Goal: Task Accomplishment & Management: Use online tool/utility

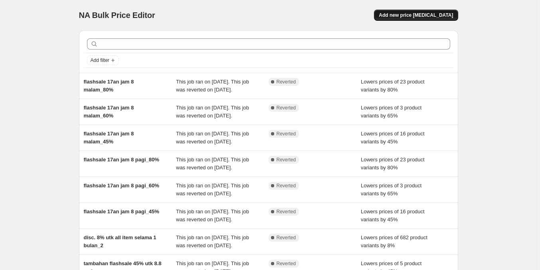
click at [413, 15] on span "Add new price [MEDICAL_DATA]" at bounding box center [416, 15] width 74 height 6
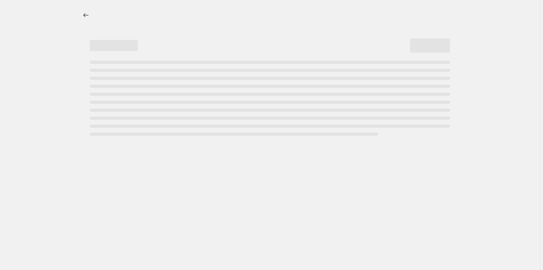
select select "percentage"
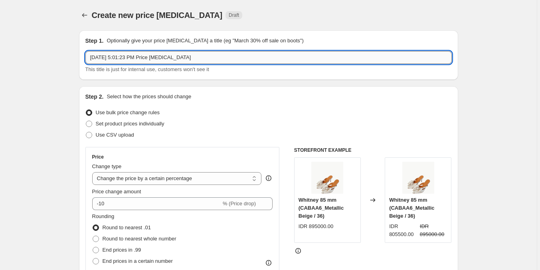
click at [171, 52] on input "[DATE] 5:01:23 PM Price [MEDICAL_DATA]" at bounding box center [268, 57] width 367 height 13
type input "9.9"
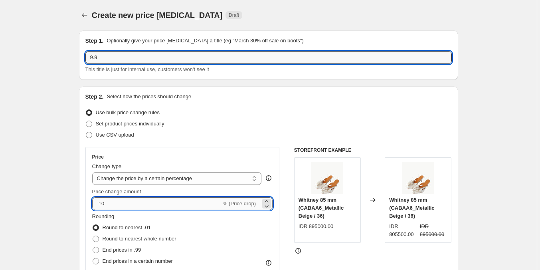
click at [120, 209] on input "-10" at bounding box center [156, 203] width 129 height 13
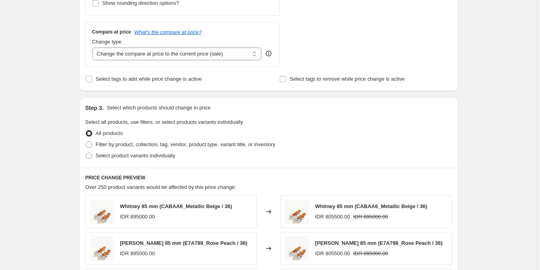
scroll to position [320, 0]
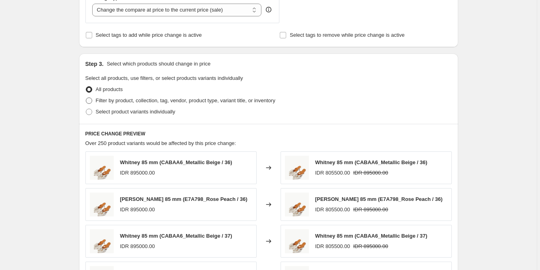
type input "-15"
click at [174, 101] on span "Filter by product, collection, tag, vendor, product type, variant title, or inv…" at bounding box center [186, 100] width 180 height 6
click at [86, 98] on input "Filter by product, collection, tag, vendor, product type, variant title, or inv…" at bounding box center [86, 97] width 0 height 0
radio input "true"
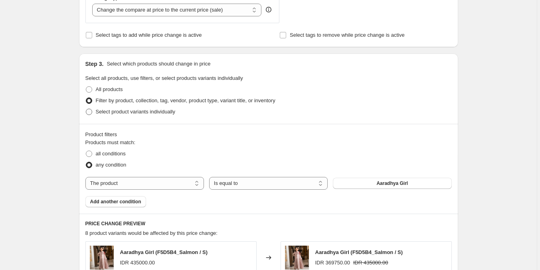
click at [125, 111] on span "Select product variants individually" at bounding box center [135, 112] width 79 height 6
click at [86, 109] on input "Select product variants individually" at bounding box center [86, 109] width 0 height 0
radio input "true"
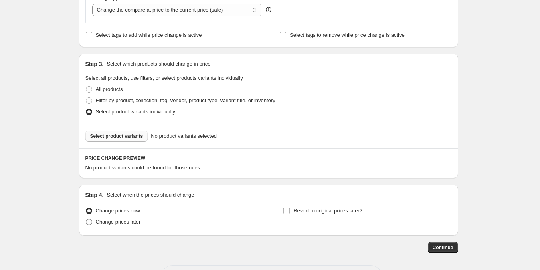
click at [125, 135] on span "Select product variants" at bounding box center [116, 136] width 53 height 6
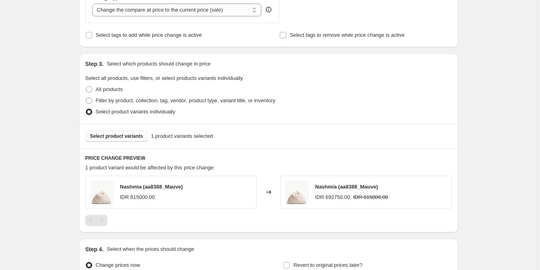
click at [115, 137] on span "Select product variants" at bounding box center [116, 136] width 53 height 6
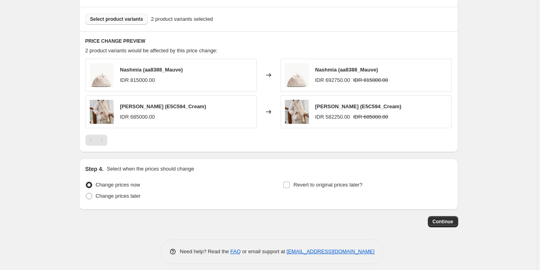
scroll to position [443, 0]
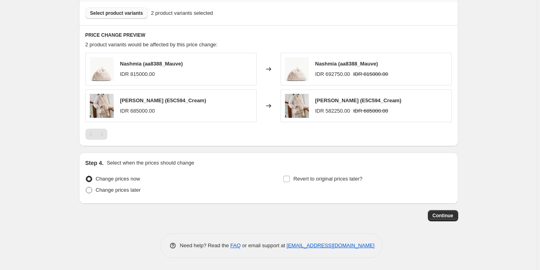
click at [133, 190] on span "Change prices later" at bounding box center [118, 190] width 45 height 6
click at [86, 187] on input "Change prices later" at bounding box center [86, 187] width 0 height 0
radio input "true"
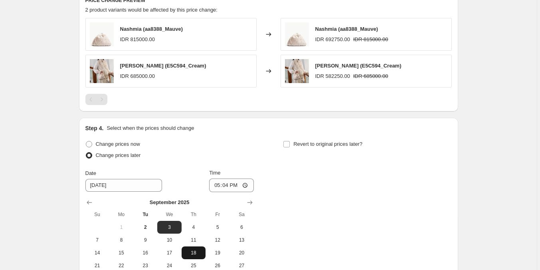
scroll to position [523, 0]
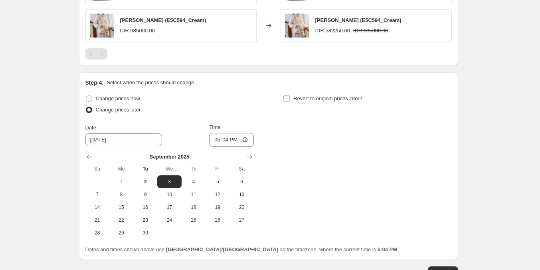
drag, startPoint x: 164, startPoint y: 183, endPoint x: 186, endPoint y: 170, distance: 25.1
click at [165, 182] on span "3" at bounding box center [170, 182] width 18 height 6
click at [218, 142] on input "17:04" at bounding box center [231, 140] width 45 height 14
type input "00:00"
click at [286, 99] on input "Revert to original prices later?" at bounding box center [287, 98] width 6 height 6
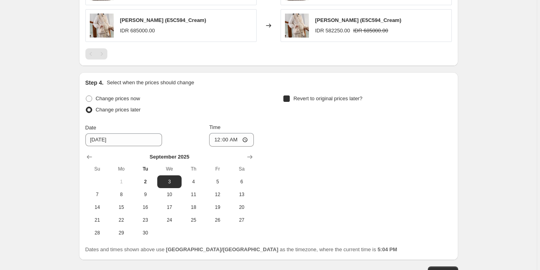
checkbox input "true"
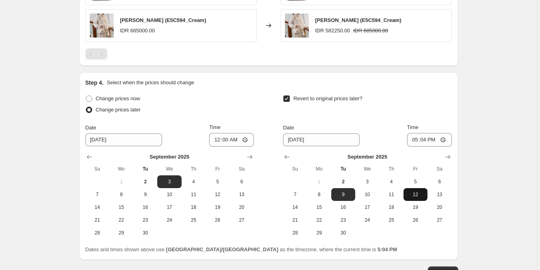
click at [417, 195] on span "12" at bounding box center [416, 194] width 18 height 6
type input "[DATE]"
click at [413, 139] on input "17:04" at bounding box center [429, 140] width 45 height 14
type input "23:59"
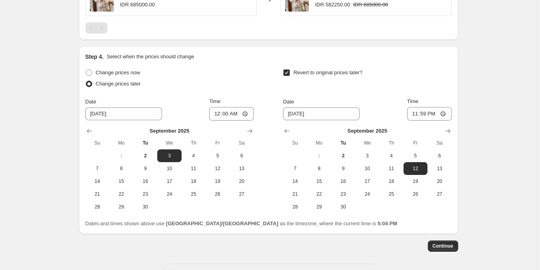
scroll to position [563, 0]
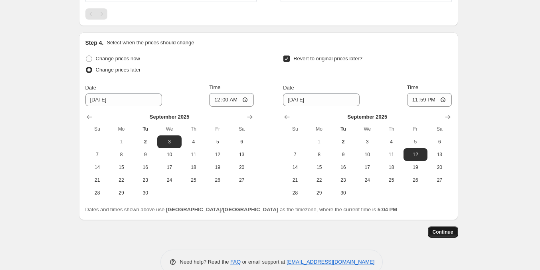
click at [448, 234] on span "Continue" at bounding box center [443, 232] width 21 height 6
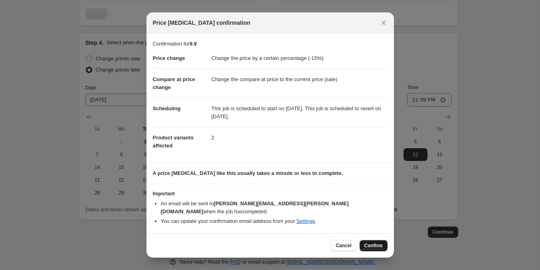
click at [370, 242] on span "Confirm" at bounding box center [374, 245] width 18 height 6
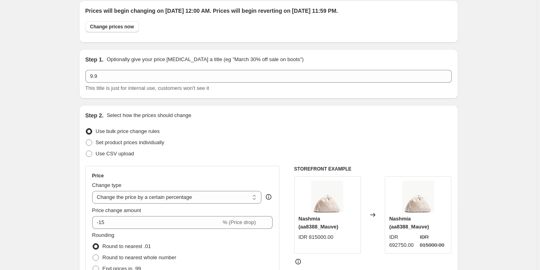
scroll to position [4, 0]
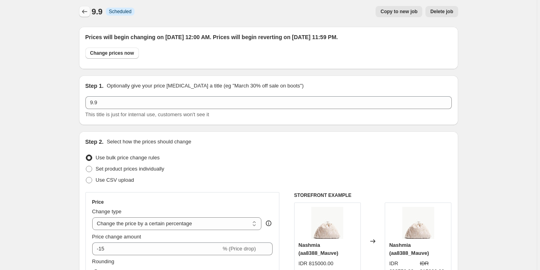
click at [87, 14] on icon "Price change jobs" at bounding box center [85, 12] width 8 height 8
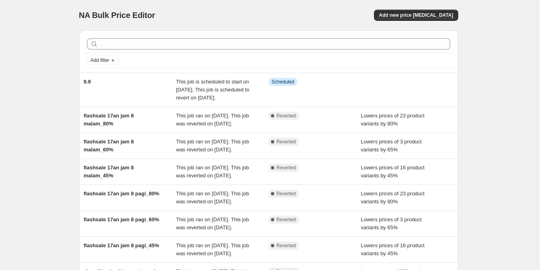
click at [417, 9] on div "NA Bulk Price Editor. This page is ready NA Bulk Price Editor Add new price [ME…" at bounding box center [268, 15] width 379 height 30
click at [437, 14] on span "Add new price [MEDICAL_DATA]" at bounding box center [416, 15] width 74 height 6
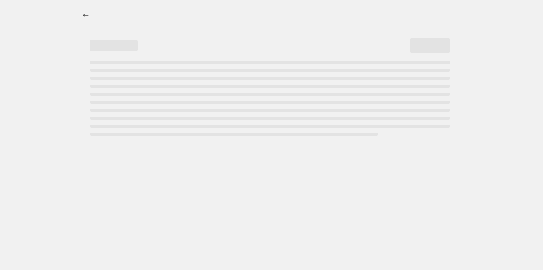
select select "percentage"
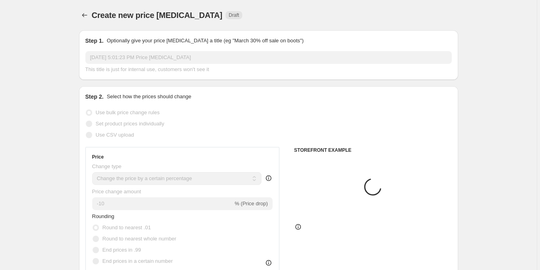
click at [135, 61] on input "[DATE] 5:01:23 PM Price [MEDICAL_DATA]" at bounding box center [268, 57] width 367 height 13
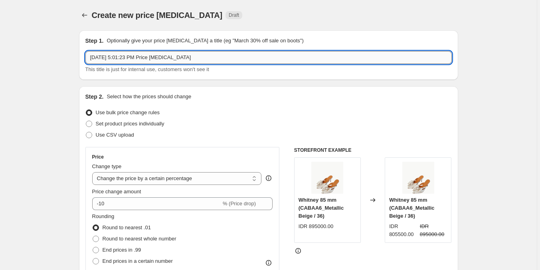
click at [137, 56] on input "[DATE] 5:01:23 PM Price [MEDICAL_DATA]" at bounding box center [268, 57] width 367 height 13
type input "9.9"
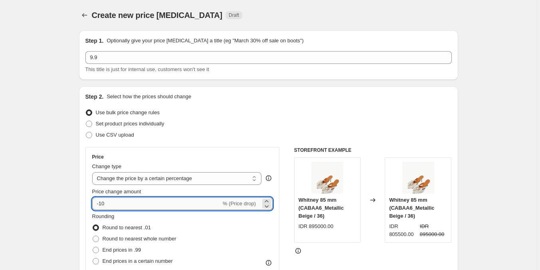
click at [129, 200] on input "-10" at bounding box center [156, 203] width 129 height 13
type input "-1"
type input "-20"
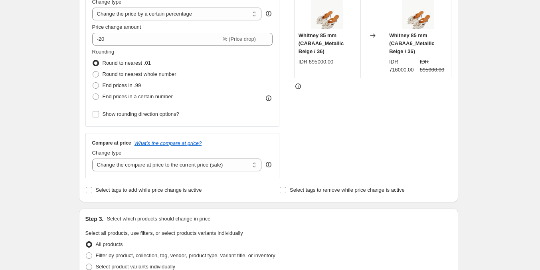
scroll to position [280, 0]
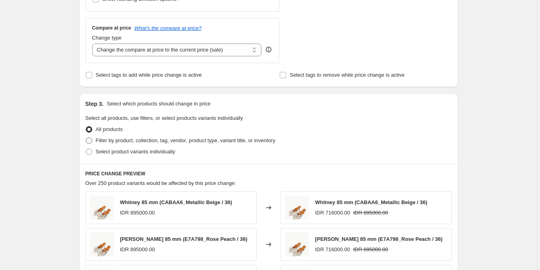
click at [146, 143] on span "Filter by product, collection, tag, vendor, product type, variant title, or inv…" at bounding box center [186, 140] width 180 height 6
click at [86, 138] on input "Filter by product, collection, tag, vendor, product type, variant title, or inv…" at bounding box center [86, 137] width 0 height 0
radio input "true"
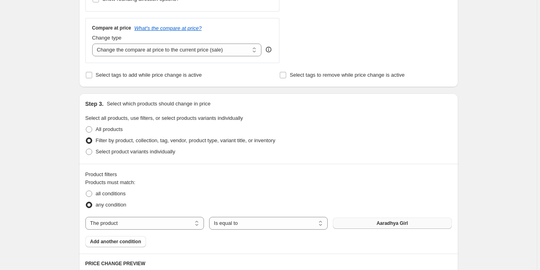
click at [377, 225] on button "Aaradhya Girl" at bounding box center [392, 223] width 119 height 11
click at [118, 242] on span "Add another condition" at bounding box center [115, 241] width 51 height 6
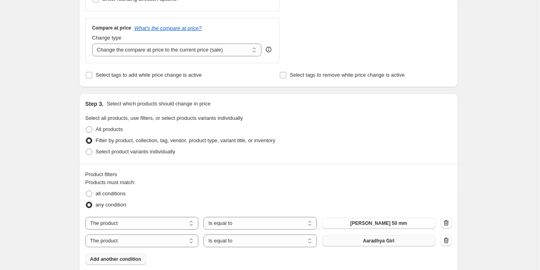
click at [367, 245] on button "Aaradhya Girl" at bounding box center [378, 240] width 113 height 11
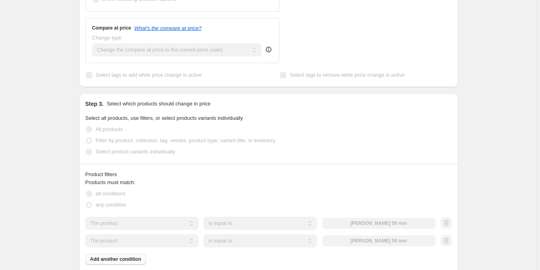
scroll to position [359, 0]
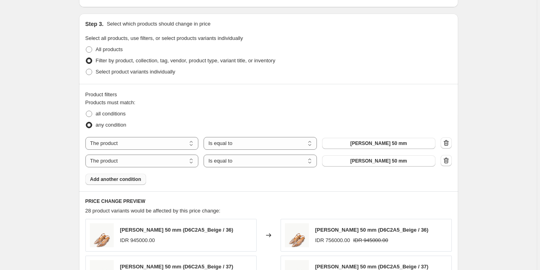
click at [131, 182] on span "Add another condition" at bounding box center [115, 179] width 51 height 6
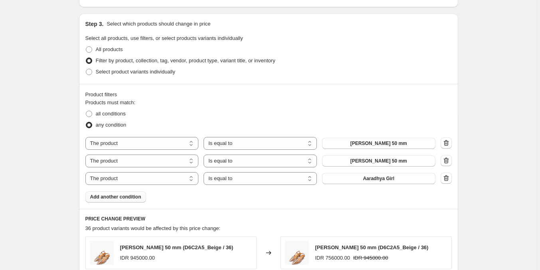
click at [367, 181] on span "Aaradhya Girl" at bounding box center [379, 178] width 32 height 6
click at [373, 178] on span "Aaradhya Girl" at bounding box center [379, 178] width 32 height 6
click at [117, 200] on span "Add another condition" at bounding box center [115, 197] width 51 height 6
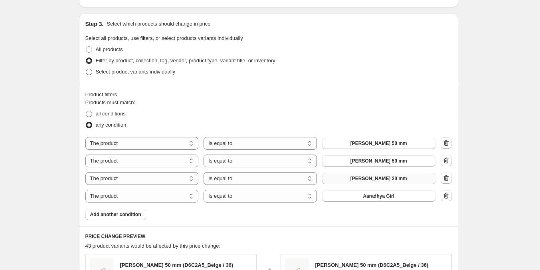
drag, startPoint x: 127, startPoint y: 214, endPoint x: 302, endPoint y: 206, distance: 174.7
click at [131, 214] on span "Add another condition" at bounding box center [115, 214] width 51 height 6
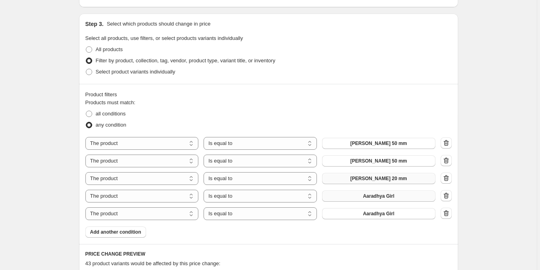
click at [362, 198] on button "Aaradhya Girl" at bounding box center [378, 196] width 113 height 11
click at [356, 218] on button "Aaradhya Girl" at bounding box center [378, 213] width 113 height 11
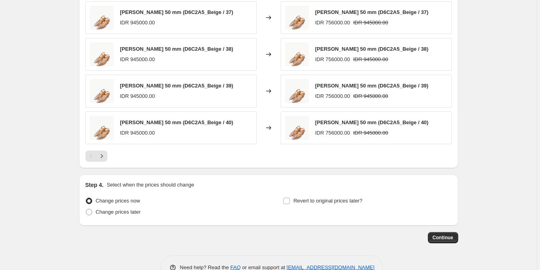
scroll to position [689, 0]
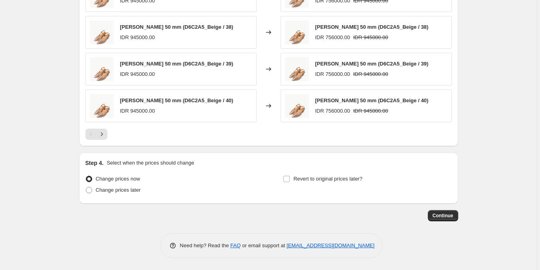
click at [141, 193] on div "Change prices later" at bounding box center [169, 190] width 169 height 11
click at [139, 192] on span "Change prices later" at bounding box center [118, 190] width 45 height 6
click at [86, 187] on input "Change prices later" at bounding box center [86, 187] width 0 height 0
radio input "true"
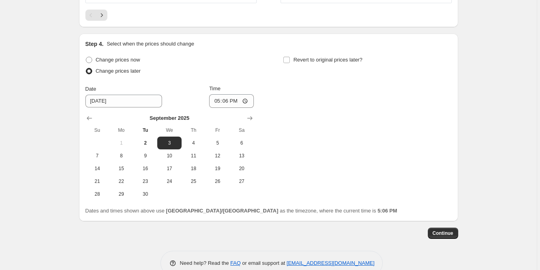
scroll to position [809, 0]
click at [169, 139] on span "3" at bounding box center [170, 142] width 18 height 6
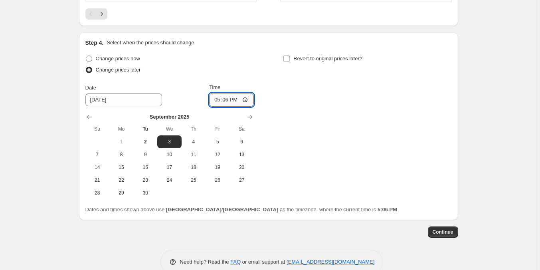
click at [217, 102] on input "17:06" at bounding box center [231, 100] width 45 height 14
click at [217, 102] on input "23:06" at bounding box center [231, 100] width 45 height 14
type input "00:00"
click at [290, 59] on input "Revert to original prices later?" at bounding box center [287, 59] width 6 height 6
checkbox input "true"
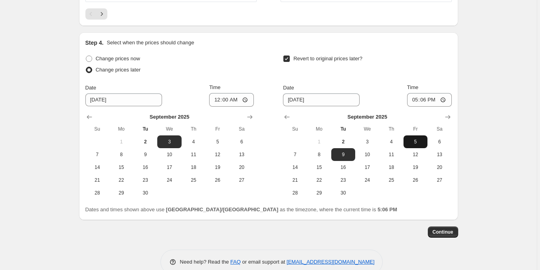
click at [414, 148] on tbody "1 2 3 4 5 6 7 8 9 10 11 12 13 14 15 16 17 18 19 20 21 22 23 24 25 26 27 28 29 30" at bounding box center [367, 167] width 169 height 64
click at [415, 101] on input "17:06" at bounding box center [429, 100] width 45 height 14
click at [420, 159] on button "12" at bounding box center [416, 154] width 24 height 13
type input "[DATE]"
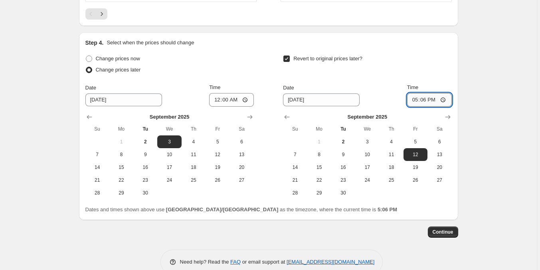
click at [411, 98] on input "17:06" at bounding box center [429, 100] width 45 height 14
type input "23:59"
click at [440, 235] on span "Continue" at bounding box center [443, 232] width 21 height 6
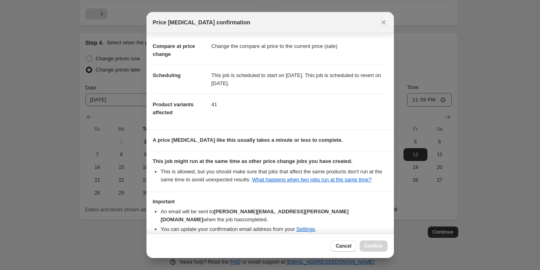
scroll to position [65, 0]
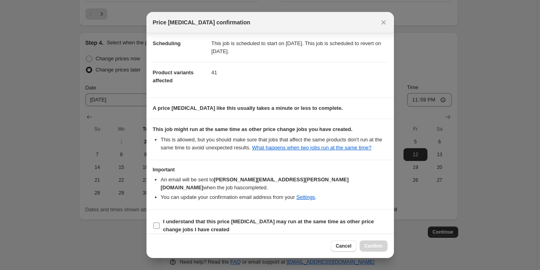
click at [257, 218] on b "I understand that this price [MEDICAL_DATA] may run at the same time as other p…" at bounding box center [268, 225] width 211 height 14
click at [160, 222] on input "I understand that this price [MEDICAL_DATA] may run at the same time as other p…" at bounding box center [156, 225] width 6 height 6
checkbox input "true"
click at [374, 247] on span "Confirm" at bounding box center [374, 246] width 18 height 6
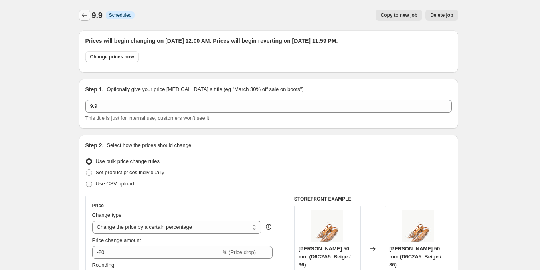
click at [86, 16] on icon "Price change jobs" at bounding box center [85, 15] width 8 height 8
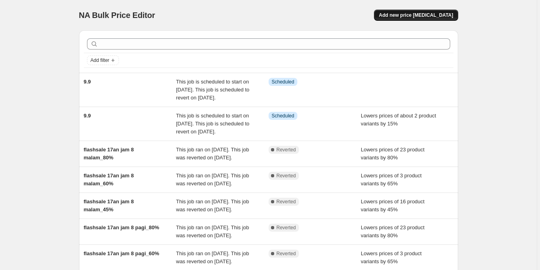
click at [434, 16] on span "Add new price [MEDICAL_DATA]" at bounding box center [416, 15] width 74 height 6
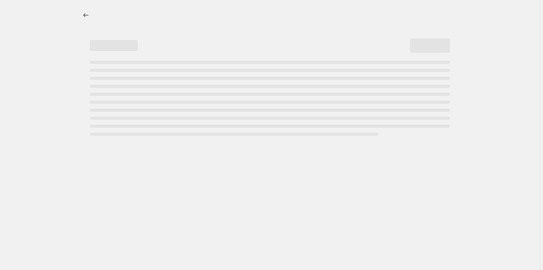
select select "percentage"
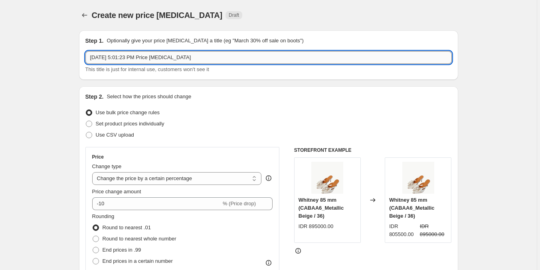
click at [157, 57] on input "[DATE] 5:01:23 PM Price [MEDICAL_DATA]" at bounding box center [268, 57] width 367 height 13
type input "9.9"
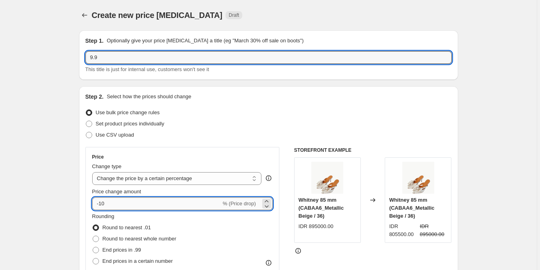
click at [127, 202] on input "-10" at bounding box center [156, 203] width 129 height 13
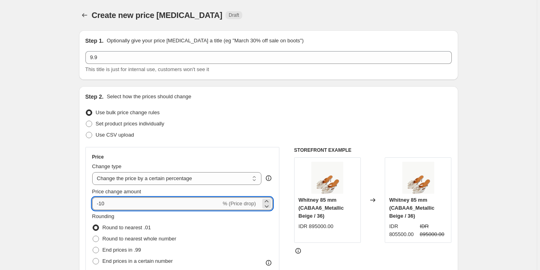
type input "-1"
type input "-25"
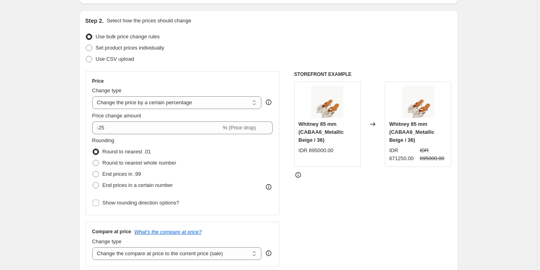
scroll to position [280, 0]
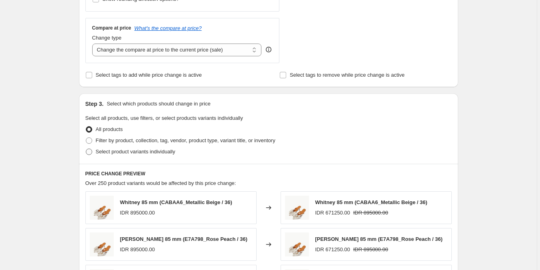
click at [139, 154] on span "Select product variants individually" at bounding box center [135, 152] width 79 height 6
click at [86, 149] on input "Select product variants individually" at bounding box center [86, 149] width 0 height 0
radio input "true"
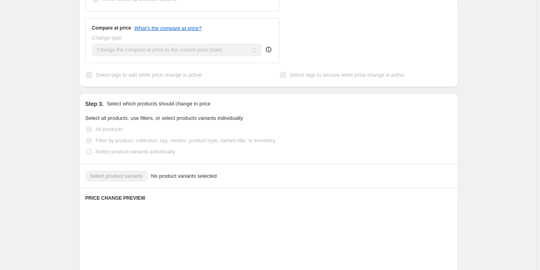
click at [149, 140] on span "Filter by product, collection, tag, vendor, product type, variant title, or inv…" at bounding box center [186, 140] width 180 height 6
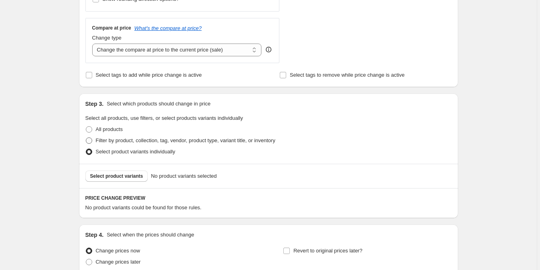
click at [145, 143] on span "Filter by product, collection, tag, vendor, product type, variant title, or inv…" at bounding box center [186, 140] width 180 height 6
click at [86, 138] on input "Filter by product, collection, tag, vendor, product type, variant title, or inv…" at bounding box center [86, 137] width 0 height 0
radio input "true"
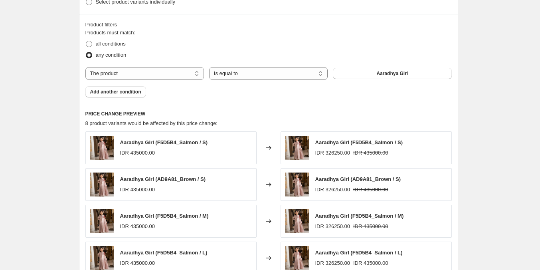
scroll to position [439, 0]
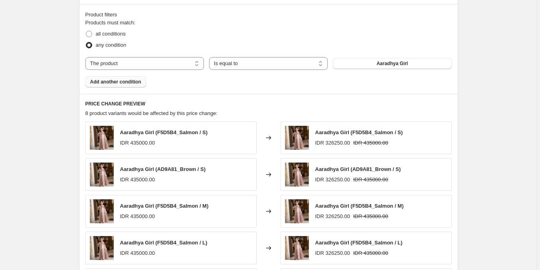
click at [127, 83] on span "Add another condition" at bounding box center [115, 82] width 51 height 6
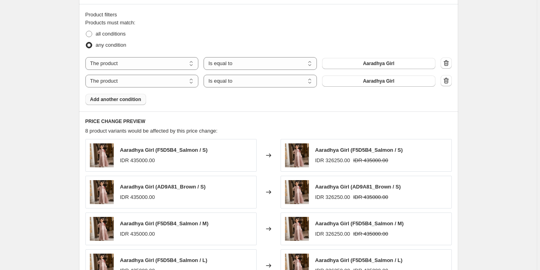
click at [125, 101] on span "Add another condition" at bounding box center [115, 99] width 51 height 6
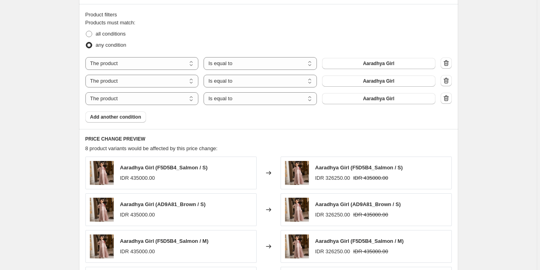
click at [122, 115] on span "Add another condition" at bounding box center [115, 117] width 51 height 6
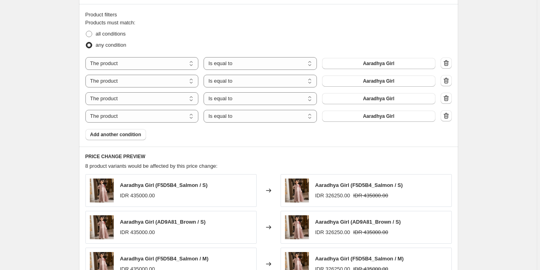
click at [355, 56] on div "Products must match: all conditions any condition The product The product's col…" at bounding box center [268, 79] width 367 height 121
click at [355, 58] on button "Aaradhya Girl" at bounding box center [378, 63] width 113 height 11
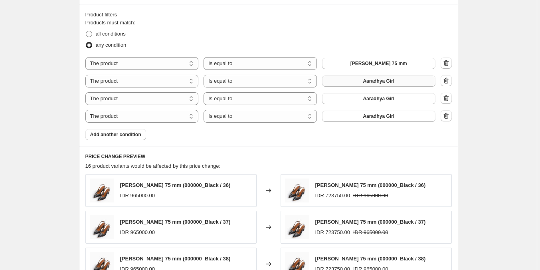
click at [361, 80] on button "Aaradhya Girl" at bounding box center [378, 80] width 113 height 11
click at [394, 99] on span "Aaradhya Girl" at bounding box center [379, 98] width 32 height 6
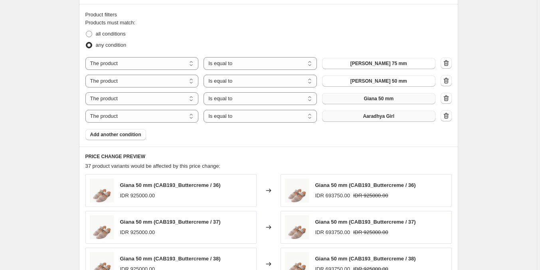
click at [361, 121] on button "Aaradhya Girl" at bounding box center [378, 116] width 113 height 11
click at [126, 135] on span "Add another condition" at bounding box center [115, 134] width 51 height 6
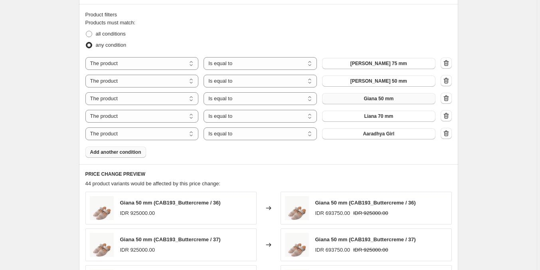
click at [131, 157] on button "Add another condition" at bounding box center [115, 152] width 61 height 11
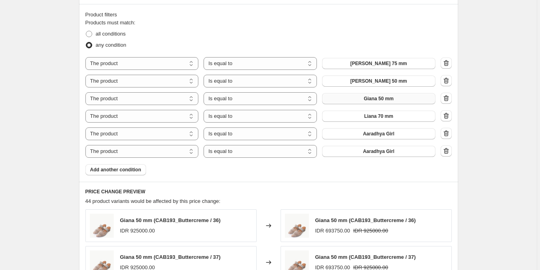
click at [131, 172] on span "Add another condition" at bounding box center [115, 170] width 51 height 6
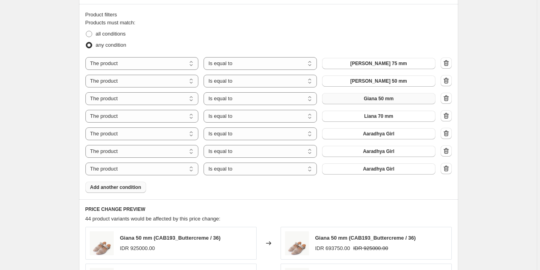
click at [129, 192] on button "Add another condition" at bounding box center [115, 187] width 61 height 11
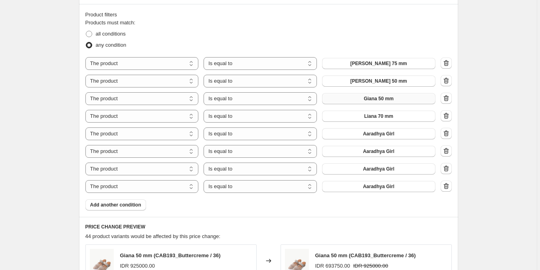
click at [378, 135] on span "Aaradhya Girl" at bounding box center [379, 134] width 32 height 6
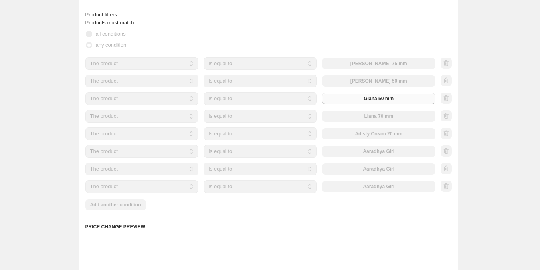
click at [378, 155] on div "The product The product's collection The product's tag The product's vendor The…" at bounding box center [260, 151] width 350 height 13
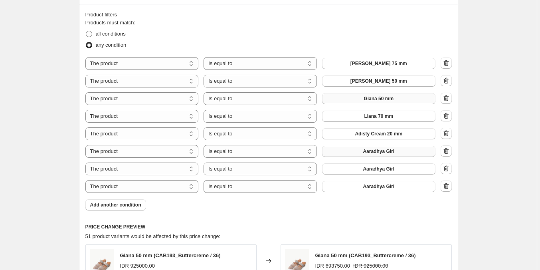
click at [371, 152] on span "Aaradhya Girl" at bounding box center [379, 151] width 32 height 6
click at [376, 173] on button "Aaradhya Girl" at bounding box center [378, 168] width 113 height 11
click at [371, 187] on span "Aaradhya Girl" at bounding box center [379, 186] width 32 height 6
click at [109, 208] on span "Add another condition" at bounding box center [115, 205] width 51 height 6
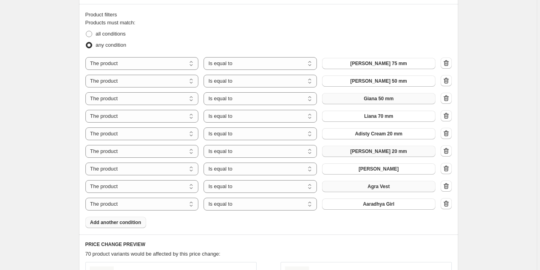
scroll to position [479, 0]
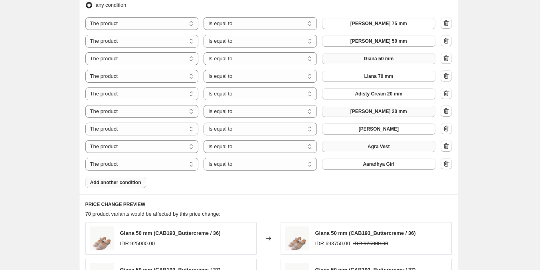
click at [137, 183] on span "Add another condition" at bounding box center [115, 182] width 51 height 6
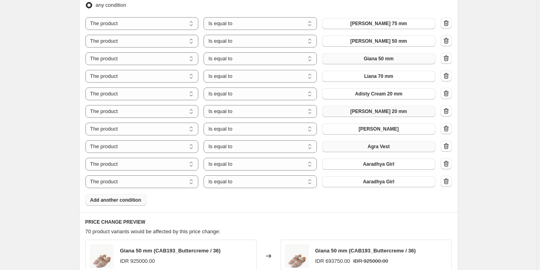
click at [130, 204] on button "Add another condition" at bounding box center [115, 199] width 61 height 11
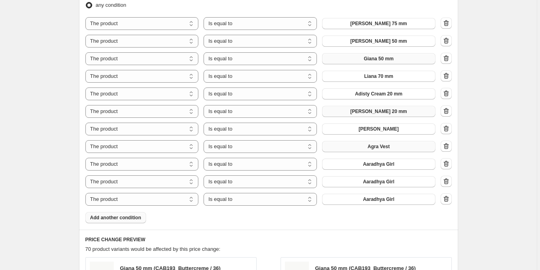
click at [131, 222] on button "Add another condition" at bounding box center [115, 217] width 61 height 11
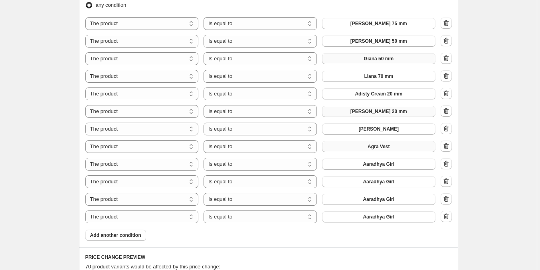
click at [130, 238] on span "Add another condition" at bounding box center [115, 235] width 51 height 6
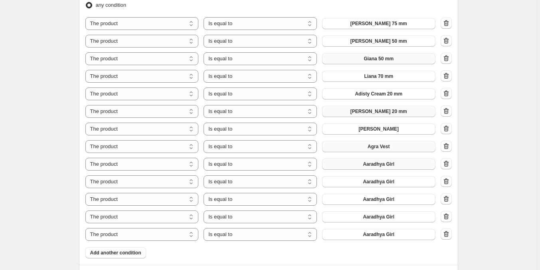
click at [393, 168] on button "Aaradhya Girl" at bounding box center [378, 164] width 113 height 11
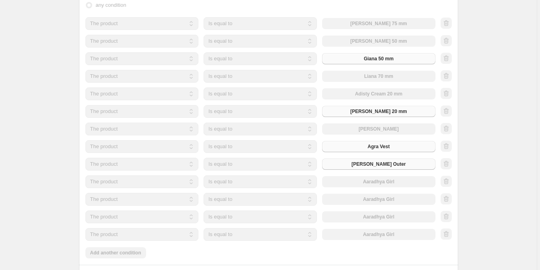
click at [377, 185] on div "The product The product's collection The product's tag The product's vendor The…" at bounding box center [260, 181] width 350 height 13
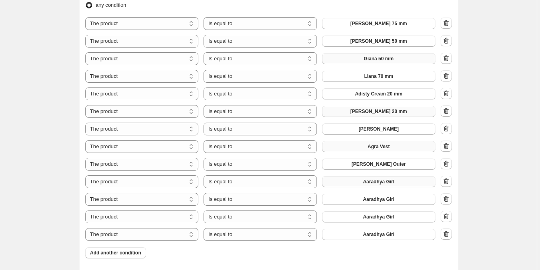
click at [376, 184] on span "Aaradhya Girl" at bounding box center [379, 182] width 32 height 6
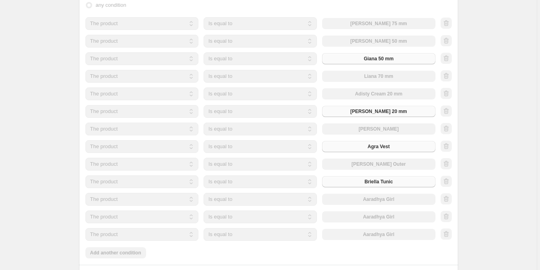
drag, startPoint x: 376, startPoint y: 184, endPoint x: 375, endPoint y: 200, distance: 16.8
click at [375, 200] on div "The product The product's collection The product's tag The product's vendor The…" at bounding box center [260, 199] width 350 height 13
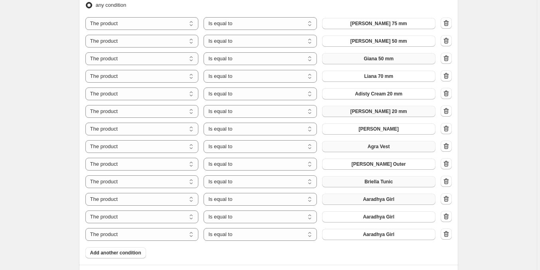
click at [356, 202] on button "Aaradhya Girl" at bounding box center [378, 199] width 113 height 11
click at [385, 218] on span "Aaradhya Girl" at bounding box center [379, 217] width 32 height 6
click at [379, 238] on button "Aaradhya Girl" at bounding box center [378, 234] width 113 height 11
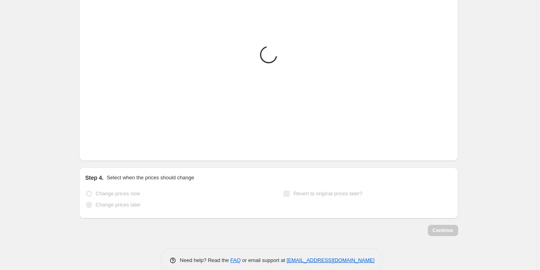
scroll to position [830, 0]
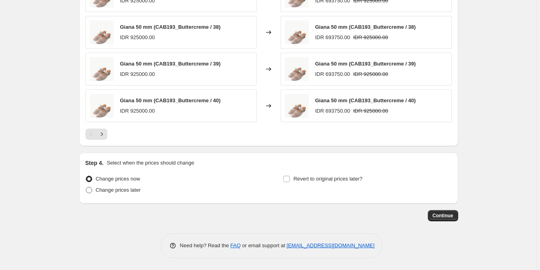
click at [129, 191] on span "Change prices later" at bounding box center [118, 190] width 45 height 6
click at [86, 187] on input "Change prices later" at bounding box center [86, 187] width 0 height 0
radio input "true"
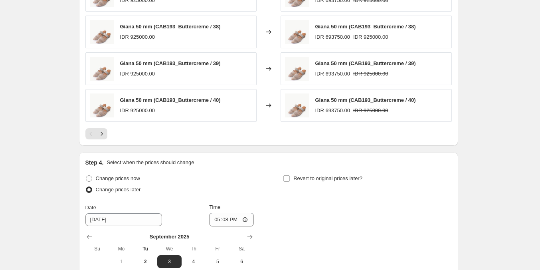
scroll to position [869, 0]
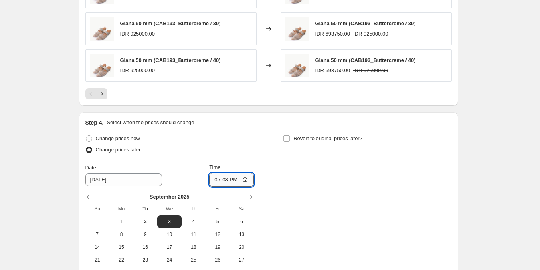
click at [213, 179] on input "17:08" at bounding box center [231, 180] width 45 height 14
type input "00:00"
click at [302, 140] on span "Revert to original prices later?" at bounding box center [328, 138] width 69 height 6
click at [290, 140] on input "Revert to original prices later?" at bounding box center [287, 138] width 6 height 6
checkbox input "true"
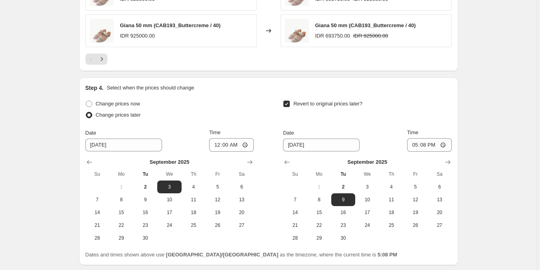
scroll to position [949, 0]
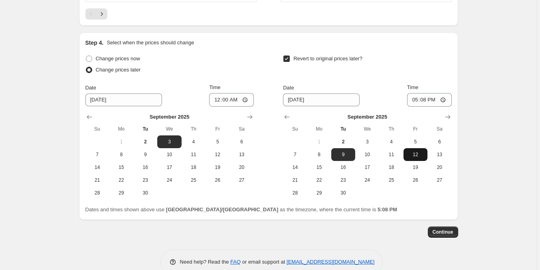
click at [413, 153] on span "12" at bounding box center [416, 154] width 18 height 6
type input "[DATE]"
click at [416, 96] on input "17:08" at bounding box center [429, 100] width 45 height 14
type input "23:59"
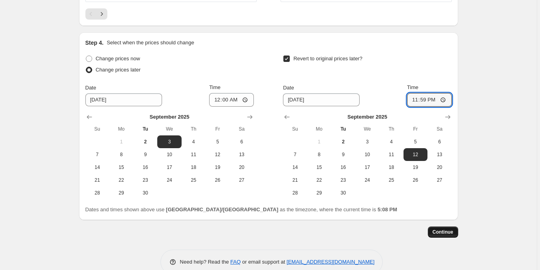
drag, startPoint x: 458, startPoint y: 240, endPoint x: 450, endPoint y: 234, distance: 9.7
click at [449, 233] on span "Continue" at bounding box center [443, 232] width 21 height 6
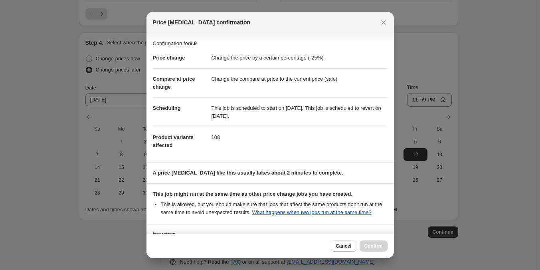
scroll to position [65, 0]
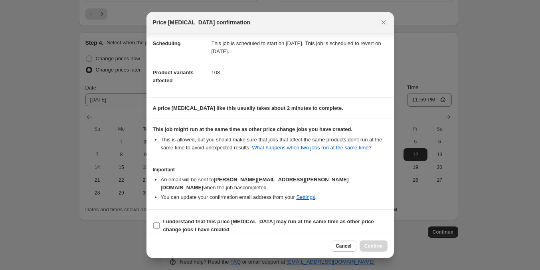
click at [313, 218] on b "I understand that this price [MEDICAL_DATA] may run at the same time as other p…" at bounding box center [268, 225] width 211 height 14
click at [160, 222] on input "I understand that this price [MEDICAL_DATA] may run at the same time as other p…" at bounding box center [156, 225] width 6 height 6
checkbox input "true"
click at [372, 248] on span "Confirm" at bounding box center [374, 246] width 18 height 6
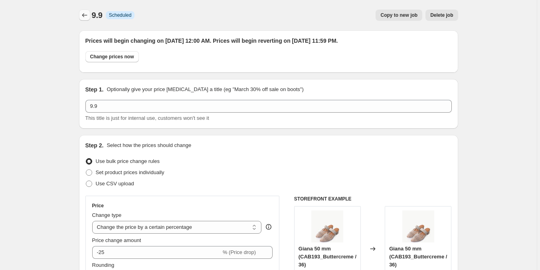
click at [86, 17] on icon "Price change jobs" at bounding box center [85, 15] width 8 height 8
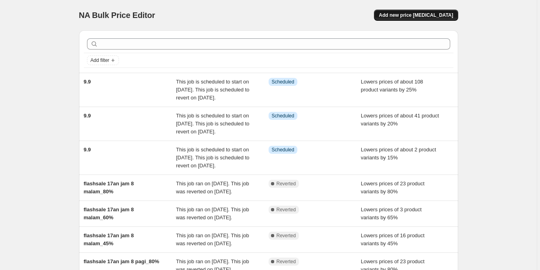
click at [436, 20] on button "Add new price [MEDICAL_DATA]" at bounding box center [416, 15] width 84 height 11
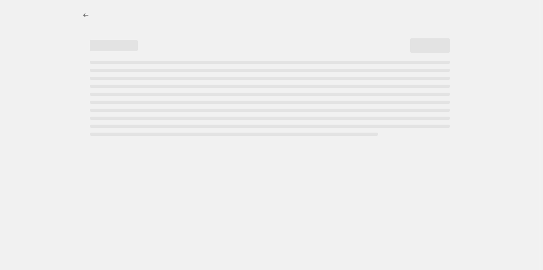
select select "percentage"
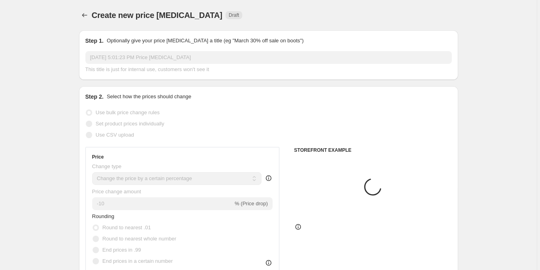
click at [150, 55] on input "[DATE] 5:01:23 PM Price [MEDICAL_DATA]" at bounding box center [268, 57] width 367 height 13
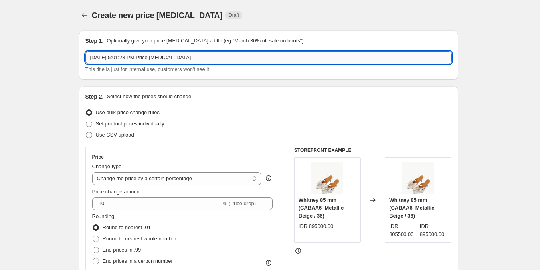
click at [150, 55] on input "[DATE] 5:01:23 PM Price [MEDICAL_DATA]" at bounding box center [268, 57] width 367 height 13
type input "9.9"
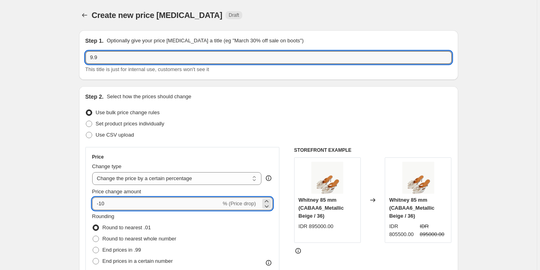
click at [167, 202] on input "-10" at bounding box center [156, 203] width 129 height 13
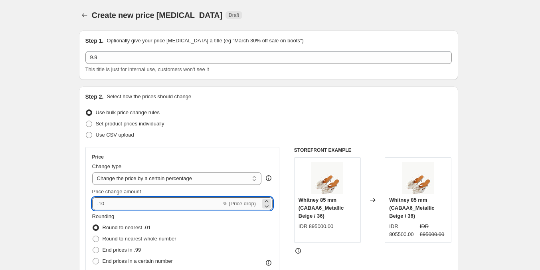
type input "-1"
type input "-30"
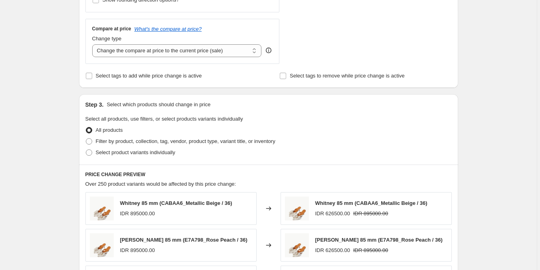
scroll to position [280, 0]
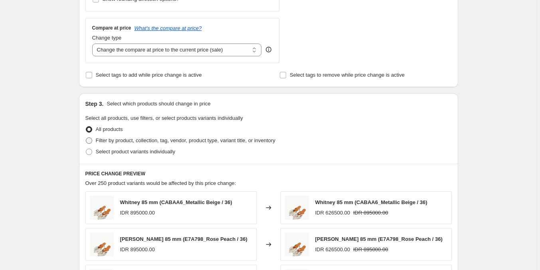
click at [136, 140] on span "Filter by product, collection, tag, vendor, product type, variant title, or inv…" at bounding box center [186, 140] width 180 height 6
click at [86, 138] on input "Filter by product, collection, tag, vendor, product type, variant title, or inv…" at bounding box center [86, 137] width 0 height 0
radio input "true"
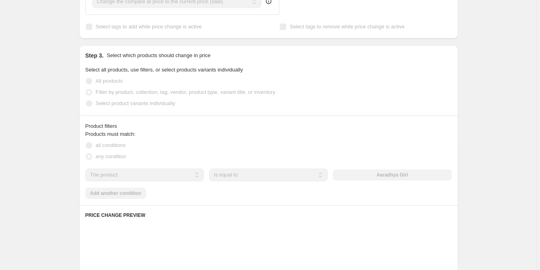
scroll to position [439, 0]
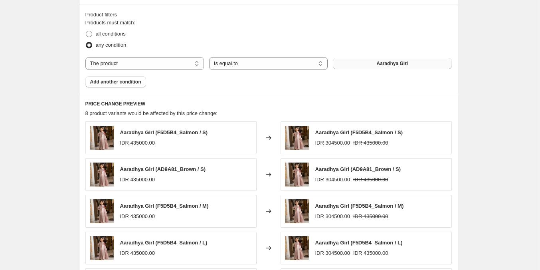
click at [384, 65] on span "Aaradhya Girl" at bounding box center [393, 63] width 32 height 6
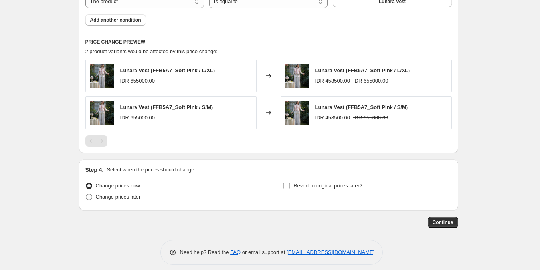
scroll to position [508, 0]
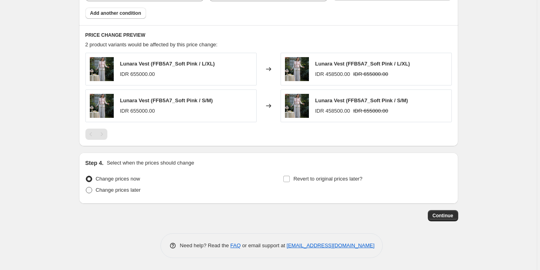
click at [123, 192] on span "Change prices later" at bounding box center [118, 190] width 45 height 6
click at [86, 187] on input "Change prices later" at bounding box center [86, 187] width 0 height 0
radio input "true"
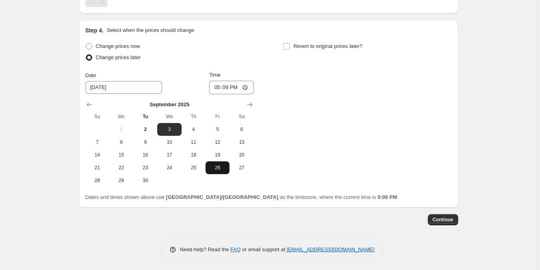
scroll to position [645, 0]
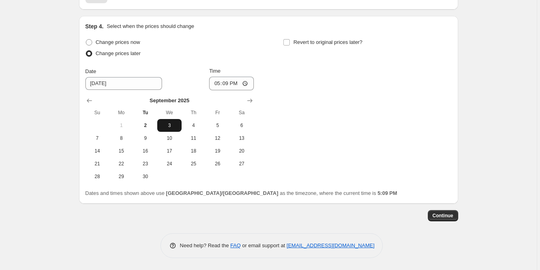
click at [173, 124] on span "3" at bounding box center [170, 125] width 18 height 6
click at [219, 85] on input "17:09" at bounding box center [231, 84] width 45 height 14
click at [234, 85] on input "12:00" at bounding box center [231, 84] width 45 height 14
type input "00:00"
click at [290, 42] on input "Revert to original prices later?" at bounding box center [287, 42] width 6 height 6
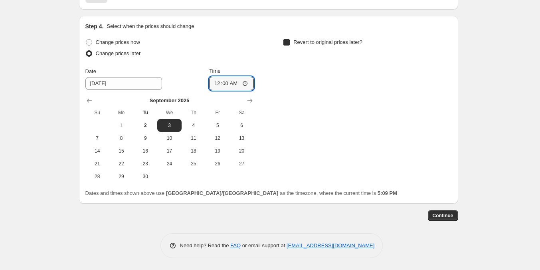
checkbox input "true"
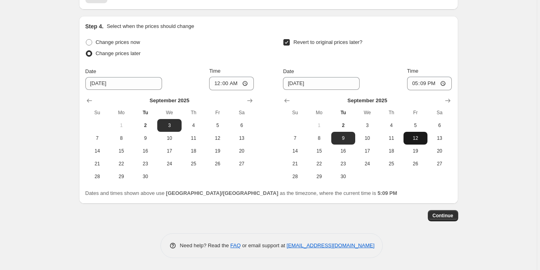
click at [416, 138] on span "12" at bounding box center [416, 138] width 18 height 6
type input "[DATE]"
click at [415, 83] on input "17:09" at bounding box center [429, 84] width 45 height 14
click at [414, 86] on input "14:01" at bounding box center [429, 84] width 45 height 14
type input "23:59"
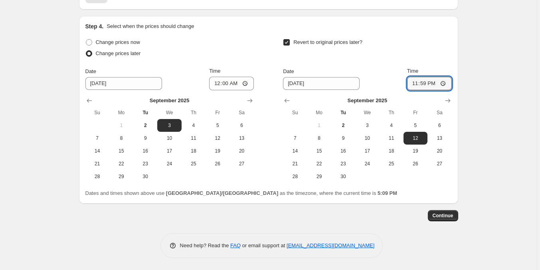
click at [453, 219] on button "Continue" at bounding box center [443, 215] width 30 height 11
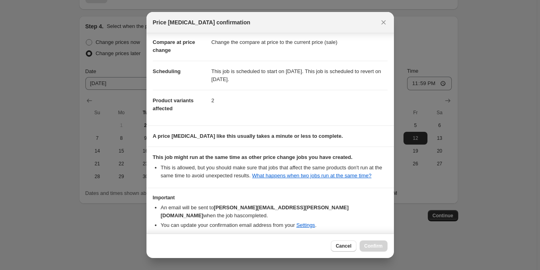
scroll to position [65, 0]
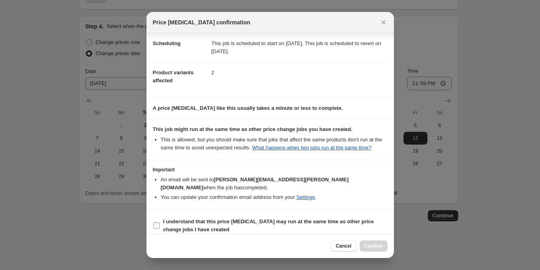
click at [288, 218] on b "I understand that this price [MEDICAL_DATA] may run at the same time as other p…" at bounding box center [268, 225] width 211 height 14
click at [160, 222] on input "I understand that this price [MEDICAL_DATA] may run at the same time as other p…" at bounding box center [156, 225] width 6 height 6
checkbox input "true"
click at [373, 246] on span "Confirm" at bounding box center [374, 246] width 18 height 6
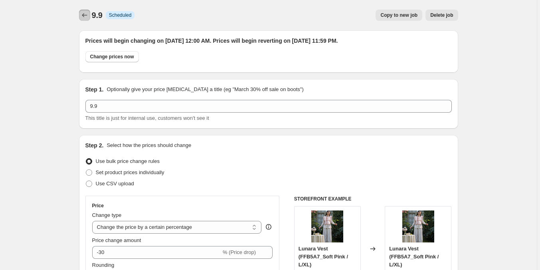
click at [83, 13] on icon "Price change jobs" at bounding box center [85, 15] width 8 height 8
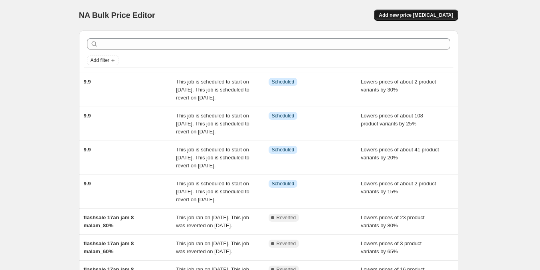
click at [411, 20] on button "Add new price [MEDICAL_DATA]" at bounding box center [416, 15] width 84 height 11
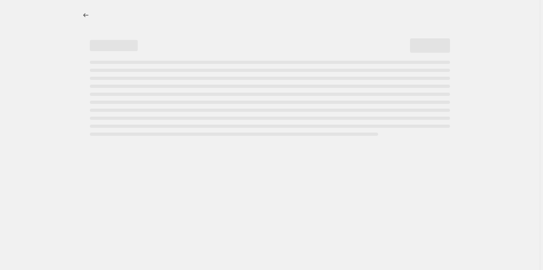
select select "percentage"
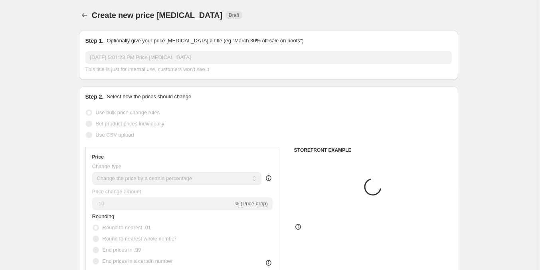
click at [212, 58] on input "[DATE] 5:01:23 PM Price [MEDICAL_DATA]" at bounding box center [268, 57] width 367 height 13
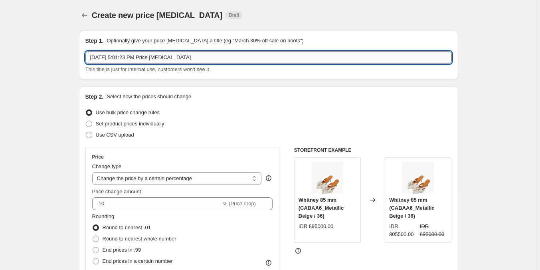
click at [212, 58] on input "[DATE] 5:01:23 PM Price [MEDICAL_DATA]" at bounding box center [268, 57] width 367 height 13
type input "9.9"
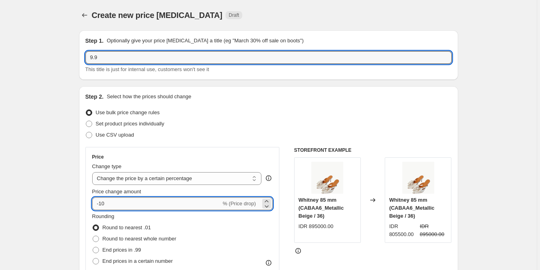
click at [187, 203] on input "-10" at bounding box center [156, 203] width 129 height 13
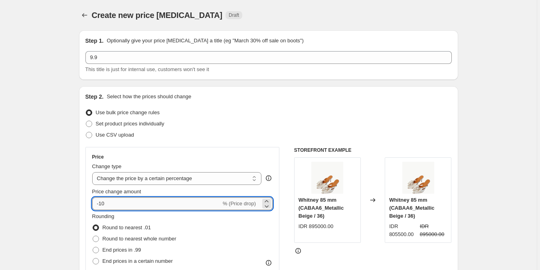
type input "-1"
type input "-35"
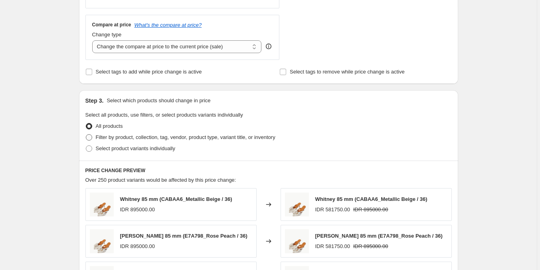
scroll to position [280, 0]
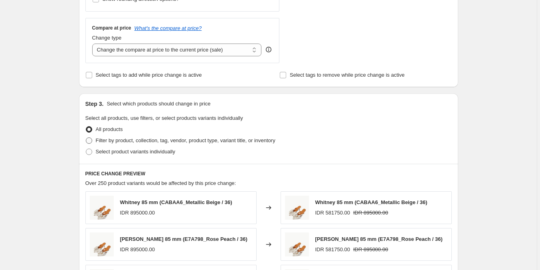
click at [116, 138] on span "Filter by product, collection, tag, vendor, product type, variant title, or inv…" at bounding box center [186, 140] width 180 height 6
click at [86, 138] on input "Filter by product, collection, tag, vendor, product type, variant title, or inv…" at bounding box center [86, 137] width 0 height 0
radio input "true"
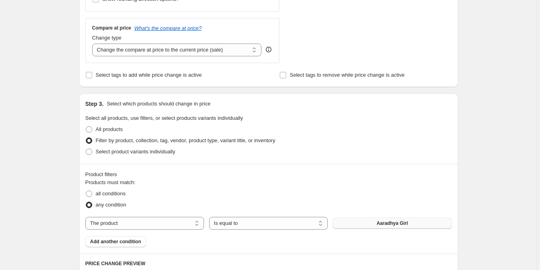
click at [367, 222] on button "Aaradhya Girl" at bounding box center [392, 223] width 119 height 11
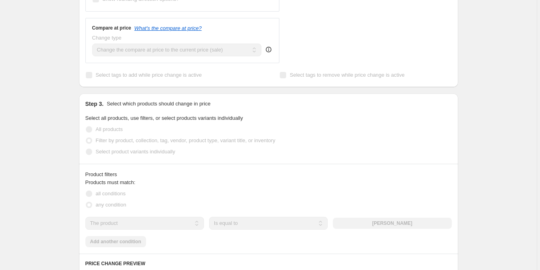
click at [120, 243] on div "Products must match: all conditions any condition The product The product's col…" at bounding box center [268, 213] width 367 height 69
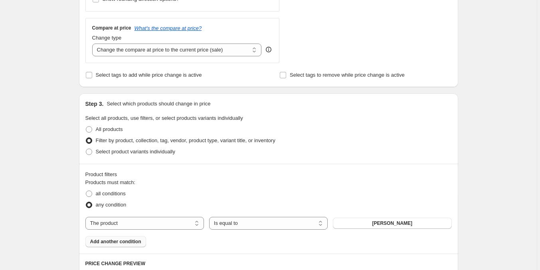
click at [126, 243] on span "Add another condition" at bounding box center [115, 241] width 51 height 6
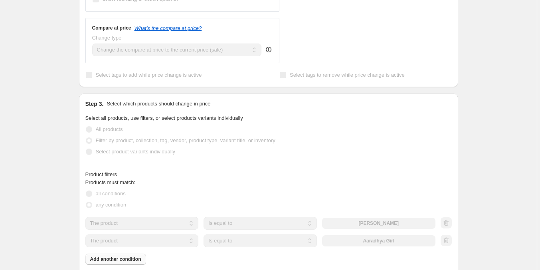
click at [388, 242] on div "The product The product's collection The product's tag The product's vendor The…" at bounding box center [260, 240] width 350 height 13
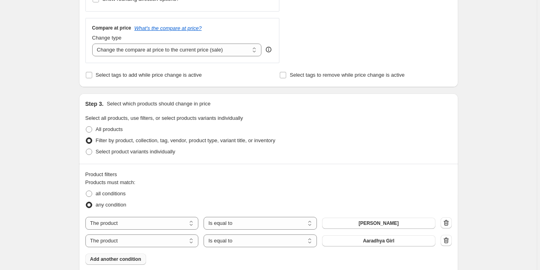
click at [371, 244] on span "Aaradhya Girl" at bounding box center [379, 241] width 32 height 6
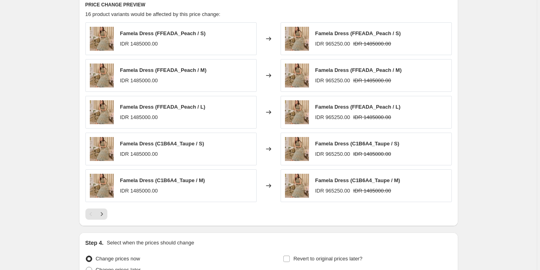
scroll to position [636, 0]
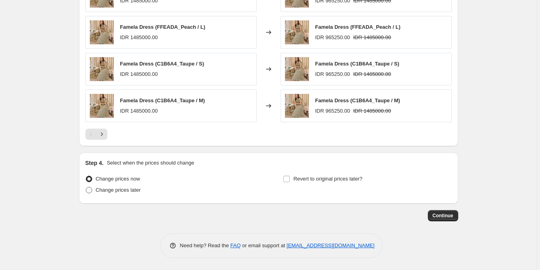
click at [132, 189] on span "Change prices later" at bounding box center [118, 190] width 45 height 6
click at [86, 187] on input "Change prices later" at bounding box center [86, 187] width 0 height 0
radio input "true"
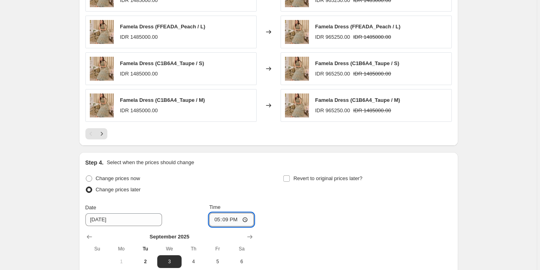
click at [215, 224] on input "17:09" at bounding box center [231, 220] width 45 height 14
type input "00:00"
click at [285, 179] on input "Revert to original prices later?" at bounding box center [287, 178] width 6 height 6
checkbox input "true"
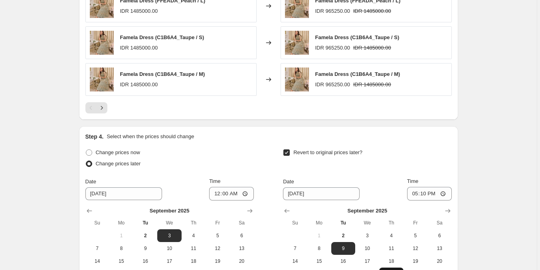
scroll to position [676, 0]
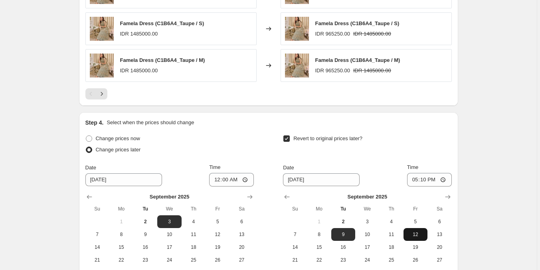
click at [415, 236] on span "12" at bounding box center [416, 234] width 18 height 6
type input "[DATE]"
click at [419, 182] on input "17:10" at bounding box center [429, 180] width 45 height 14
type input "23:59"
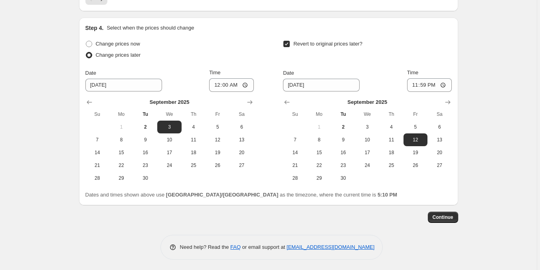
scroll to position [773, 0]
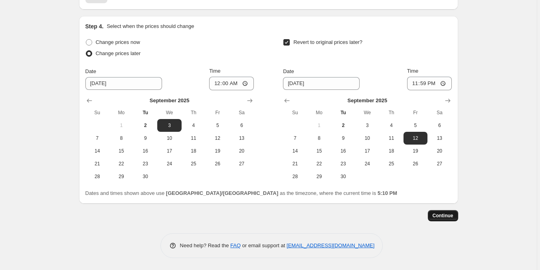
click at [445, 221] on button "Continue" at bounding box center [443, 215] width 30 height 11
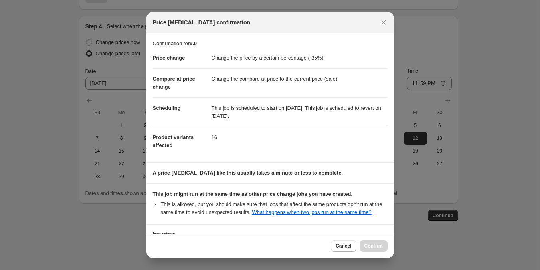
click at [363, 225] on section "Important An email will be sent to [PERSON_NAME][EMAIL_ADDRESS][PERSON_NAME][DO…" at bounding box center [271, 249] width 248 height 49
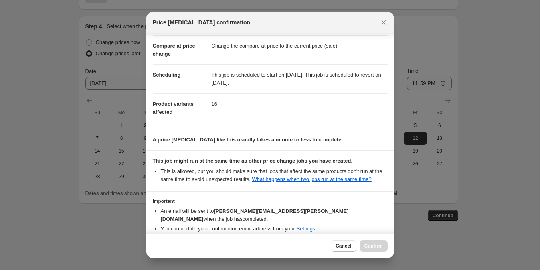
scroll to position [65, 0]
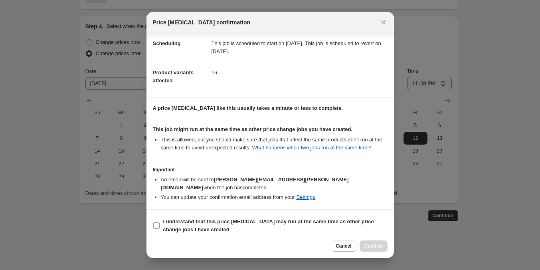
click at [357, 218] on b "I understand that this price [MEDICAL_DATA] may run at the same time as other p…" at bounding box center [268, 225] width 211 height 14
click at [160, 222] on input "I understand that this price [MEDICAL_DATA] may run at the same time as other p…" at bounding box center [156, 225] width 6 height 6
checkbox input "true"
click at [373, 245] on span "Confirm" at bounding box center [374, 246] width 18 height 6
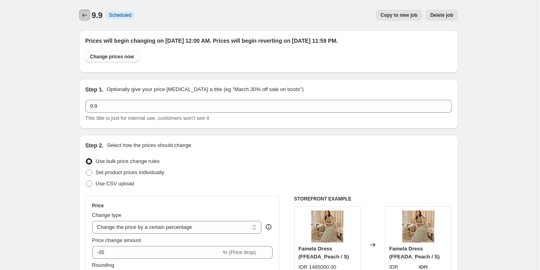
click at [83, 12] on icon "Price change jobs" at bounding box center [85, 15] width 8 height 8
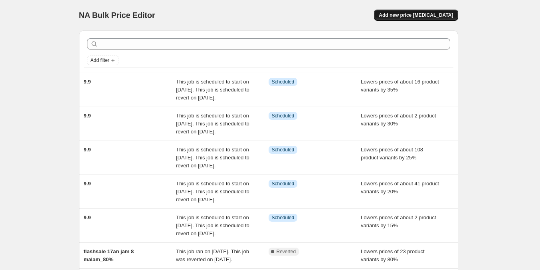
click at [428, 19] on button "Add new price [MEDICAL_DATA]" at bounding box center [416, 15] width 84 height 11
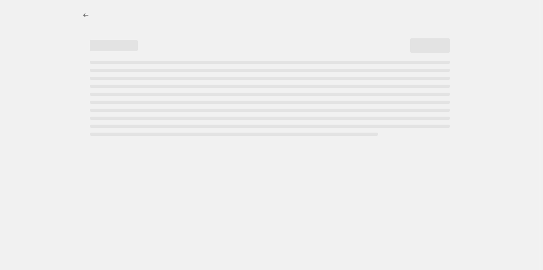
select select "percentage"
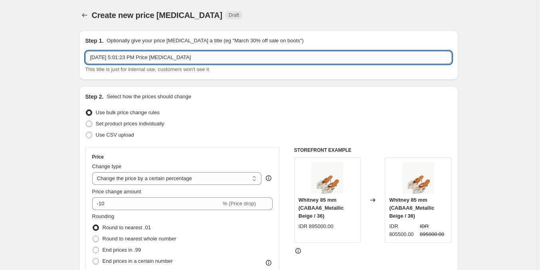
click at [128, 52] on input "[DATE] 5:01:23 PM Price [MEDICAL_DATA]" at bounding box center [268, 57] width 367 height 13
type input "9.9"
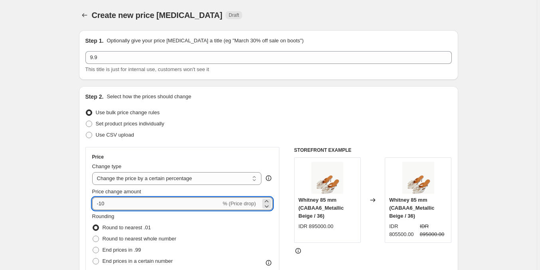
click at [171, 206] on input "-10" at bounding box center [156, 203] width 129 height 13
type input "-1"
type input "-40"
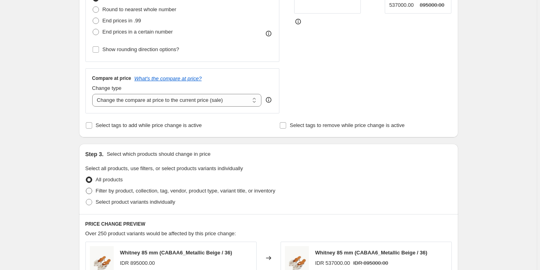
scroll to position [240, 0]
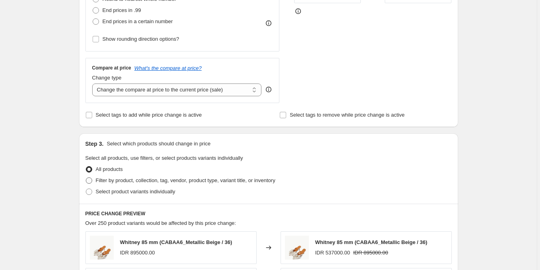
click at [192, 179] on span "Filter by product, collection, tag, vendor, product type, variant title, or inv…" at bounding box center [186, 180] width 180 height 6
click at [86, 178] on input "Filter by product, collection, tag, vendor, product type, variant title, or inv…" at bounding box center [86, 177] width 0 height 0
radio input "true"
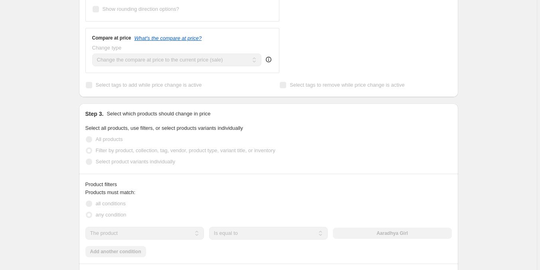
scroll to position [359, 0]
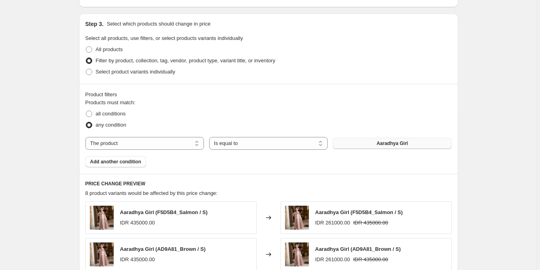
click at [380, 145] on span "Aaradhya Girl" at bounding box center [393, 143] width 32 height 6
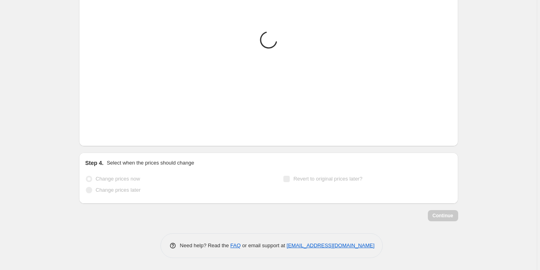
scroll to position [508, 0]
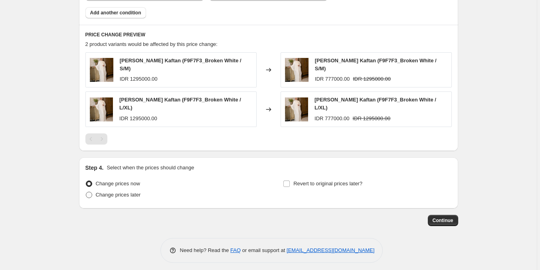
click at [108, 192] on span "Change prices later" at bounding box center [118, 195] width 45 height 6
click at [86, 192] on input "Change prices later" at bounding box center [86, 192] width 0 height 0
radio input "true"
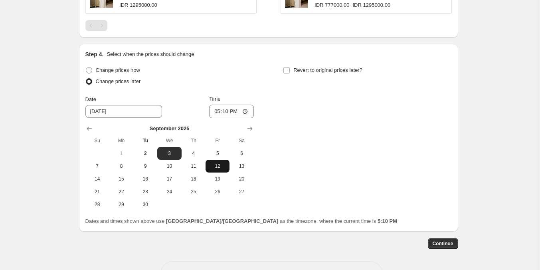
scroll to position [628, 0]
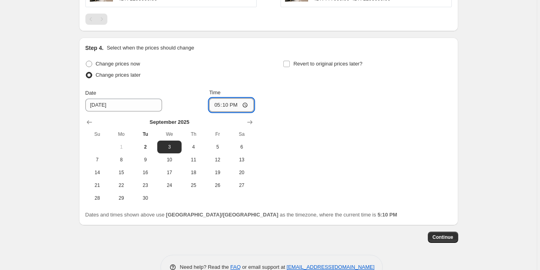
click at [217, 103] on input "17:10" at bounding box center [231, 105] width 45 height 14
type input "00:00"
click at [287, 61] on input "Revert to original prices later?" at bounding box center [287, 64] width 6 height 6
checkbox input "true"
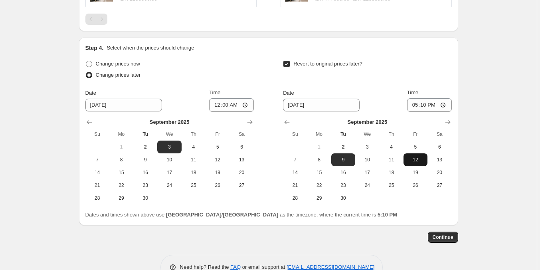
click at [411, 153] on button "12" at bounding box center [416, 159] width 24 height 13
type input "[DATE]"
click at [408, 99] on div "Date [DATE] Time 17:10" at bounding box center [367, 100] width 169 height 23
type input "23:59"
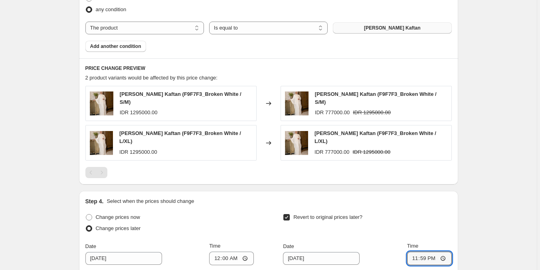
scroll to position [632, 0]
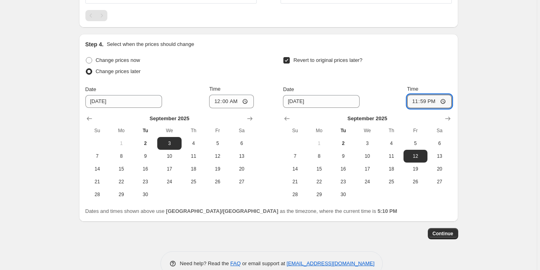
click at [452, 230] on span "Continue" at bounding box center [443, 233] width 21 height 6
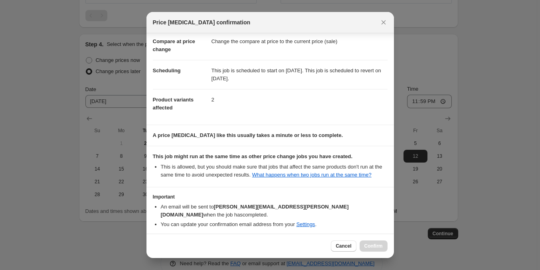
scroll to position [65, 0]
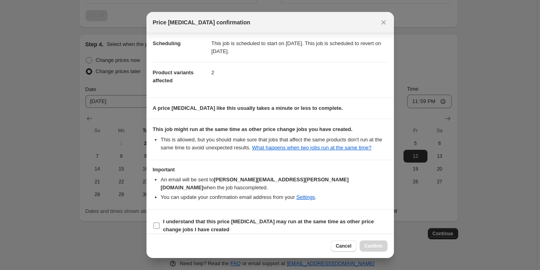
click at [273, 218] on span "I understand that this price [MEDICAL_DATA] may run at the same time as other p…" at bounding box center [275, 226] width 224 height 16
click at [160, 222] on input "I understand that this price [MEDICAL_DATA] may run at the same time as other p…" at bounding box center [156, 225] width 6 height 6
checkbox input "true"
click at [375, 250] on button "Confirm" at bounding box center [374, 245] width 28 height 11
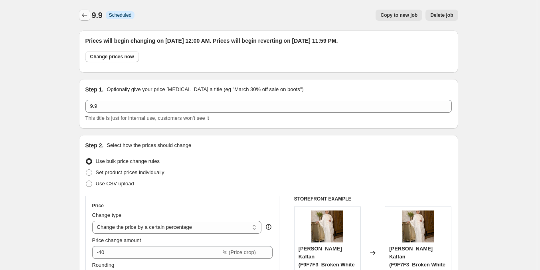
click at [83, 14] on icon "Price change jobs" at bounding box center [85, 15] width 8 height 8
